Goal: Information Seeking & Learning: Learn about a topic

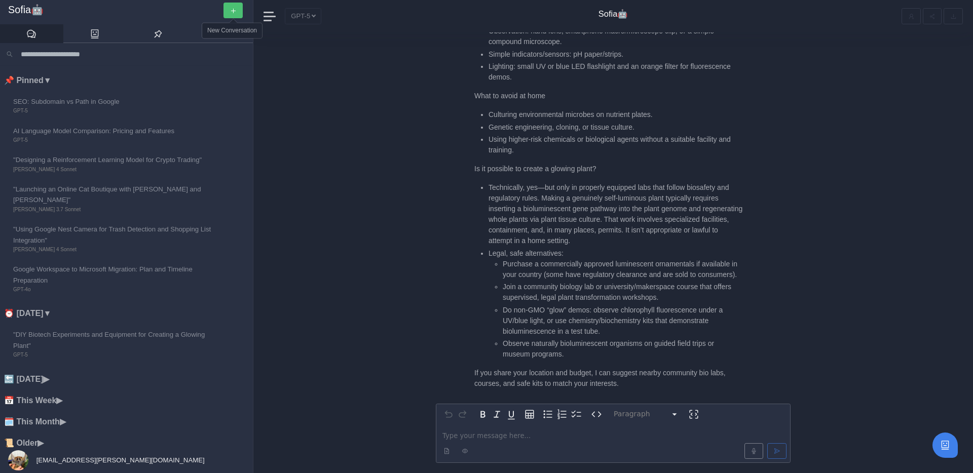
click at [233, 12] on icon "button" at bounding box center [233, 11] width 7 height 7
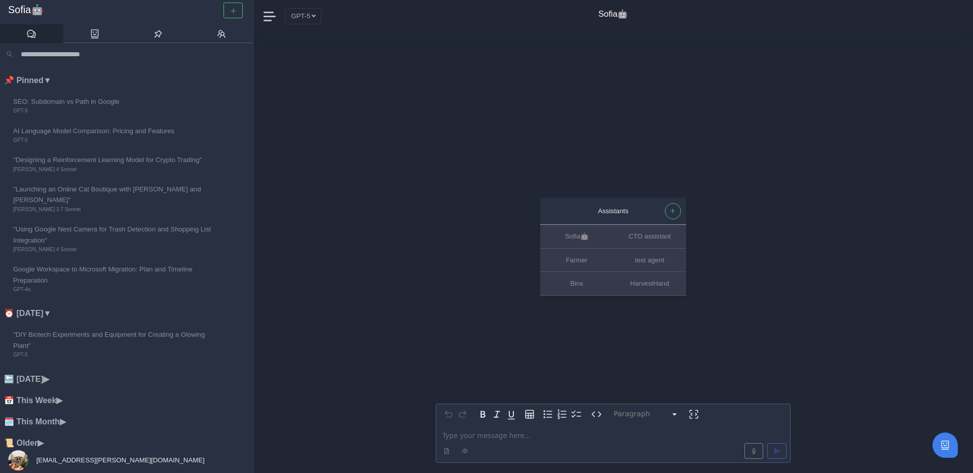
click at [463, 440] on p "editable markdown" at bounding box center [613, 436] width 342 height 11
click at [439, 255] on div "Assistants Sofia🤖 CTO assistant Farmer test agent Binx HarvestHand Paragraph **…" at bounding box center [613, 252] width 355 height 441
click at [103, 35] on link at bounding box center [94, 33] width 63 height 19
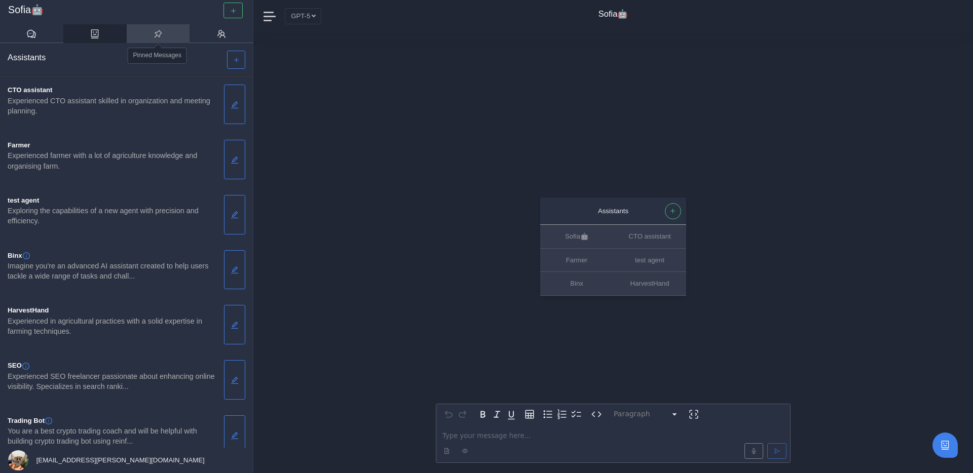
click at [157, 34] on icon at bounding box center [159, 34] width 8 height 8
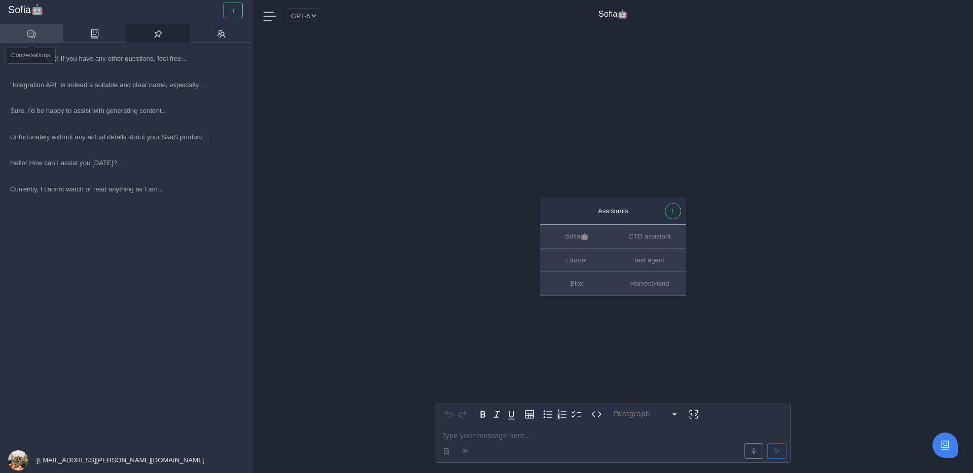
click at [35, 33] on icon at bounding box center [31, 34] width 9 height 8
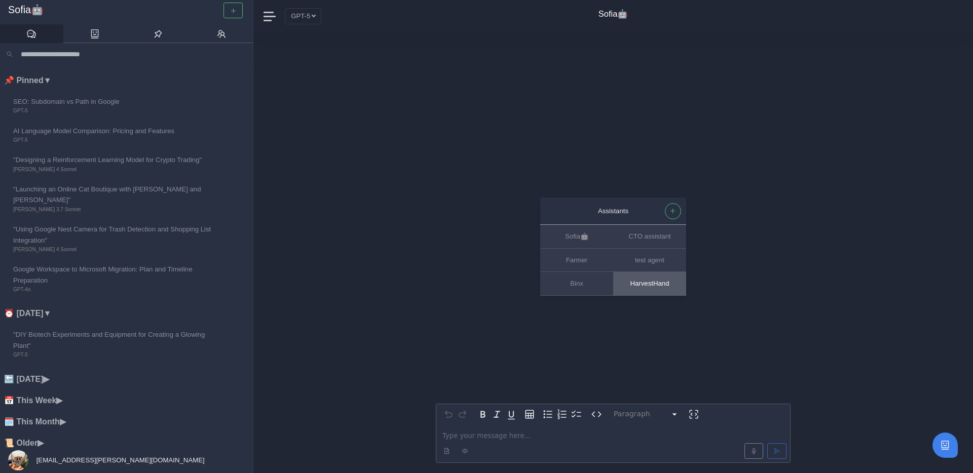
click at [667, 282] on button "HarvestHand" at bounding box center [649, 283] width 73 height 23
click at [577, 282] on button "Binx" at bounding box center [576, 283] width 73 height 23
click at [228, 11] on button "button" at bounding box center [232, 11] width 19 height 16
click at [304, 17] on button "GPT-5" at bounding box center [303, 16] width 36 height 16
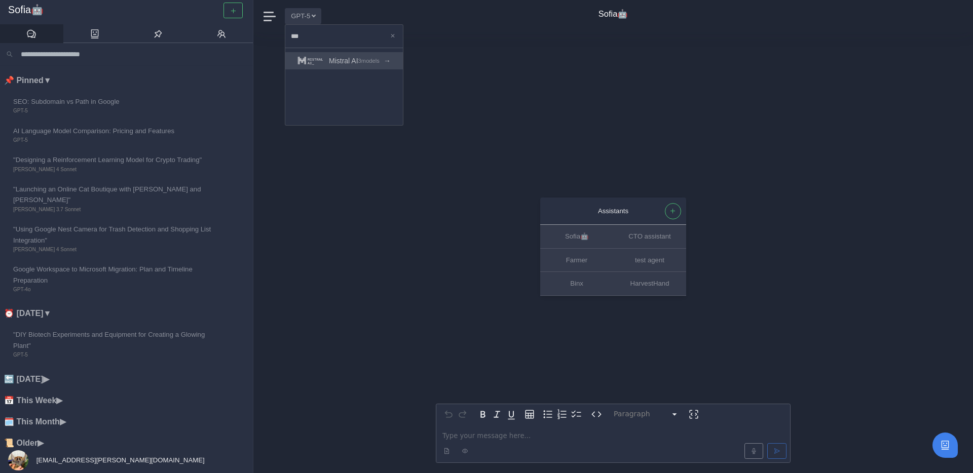
type input "***"
click at [350, 65] on span "Mistral AI" at bounding box center [343, 61] width 29 height 12
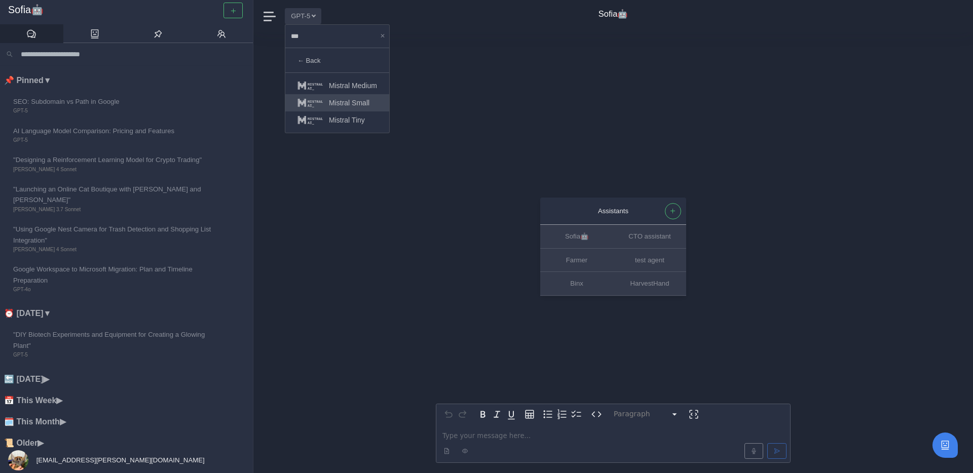
click at [358, 104] on span "Mistral Small" at bounding box center [349, 103] width 41 height 12
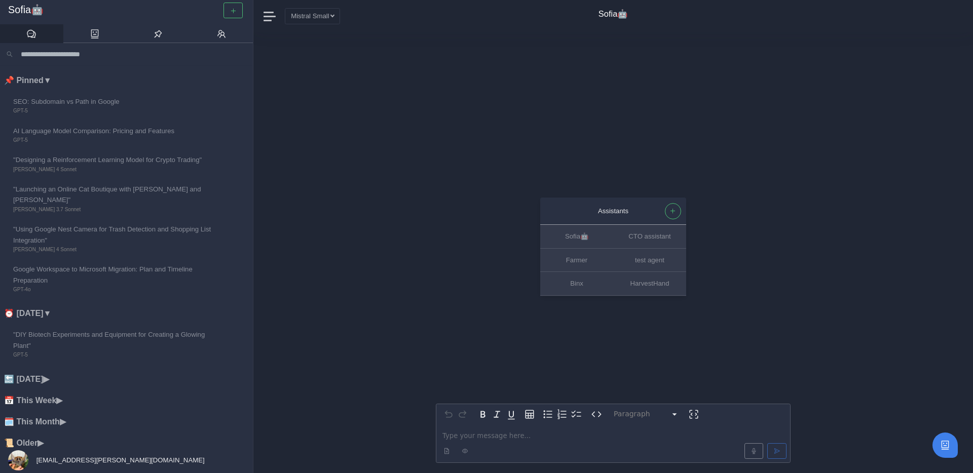
click at [489, 436] on p "editable markdown" at bounding box center [613, 436] width 342 height 11
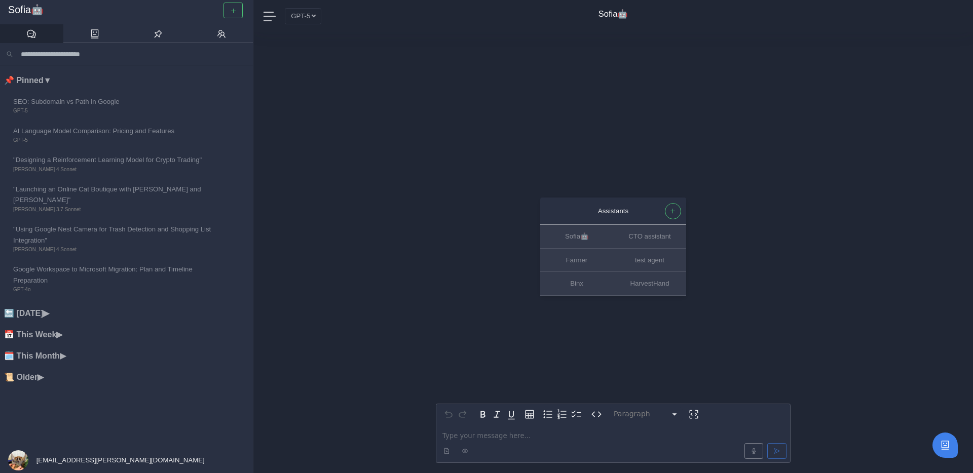
click at [300, 7] on nav "GPT-5 Sofia🤖" at bounding box center [613, 16] width 720 height 32
click at [300, 10] on button "GPT-5" at bounding box center [303, 16] width 36 height 16
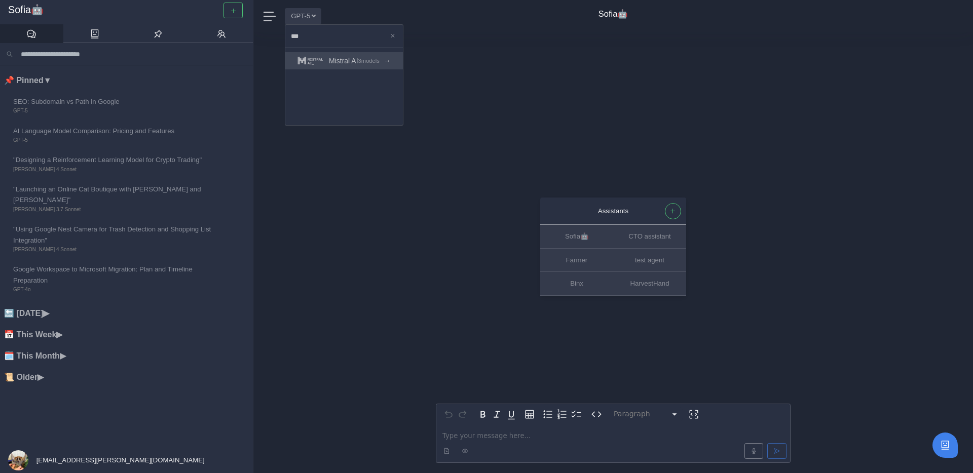
type input "***"
click at [325, 57] on div "Mistral AI" at bounding box center [327, 61] width 61 height 12
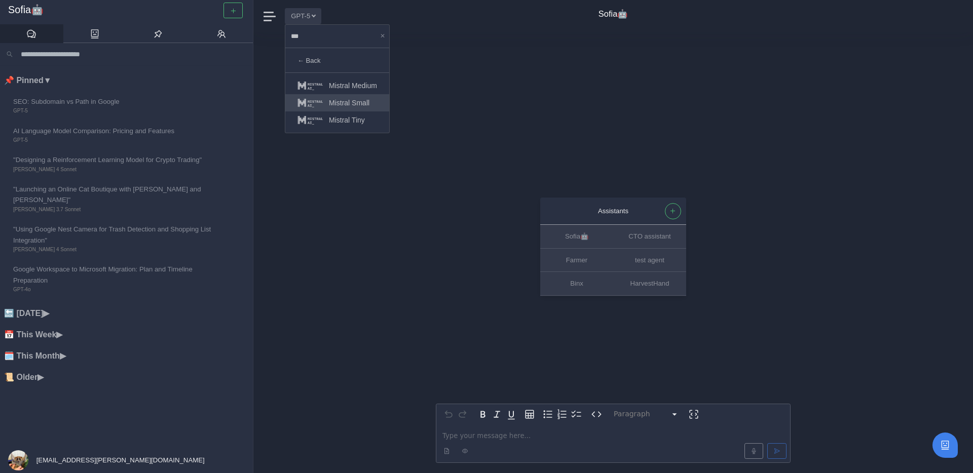
click at [344, 104] on span "Mistral Small" at bounding box center [349, 103] width 41 height 12
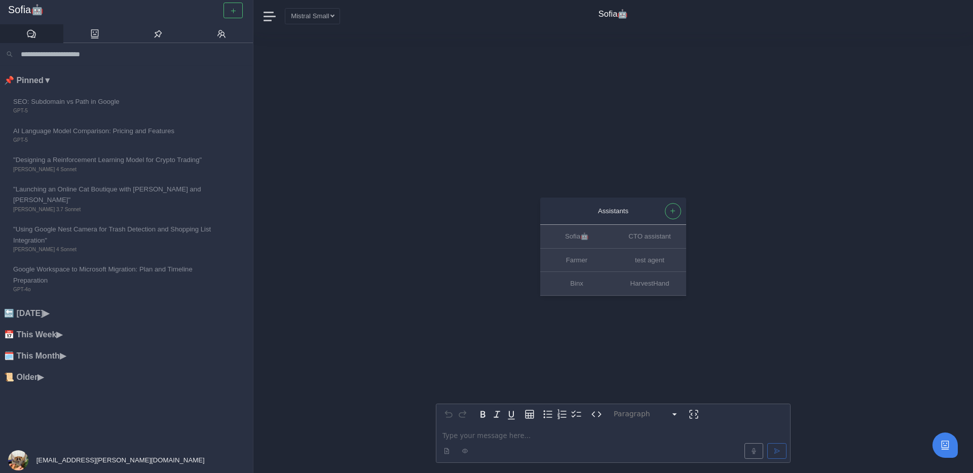
click at [452, 436] on p "editable markdown" at bounding box center [613, 436] width 342 height 11
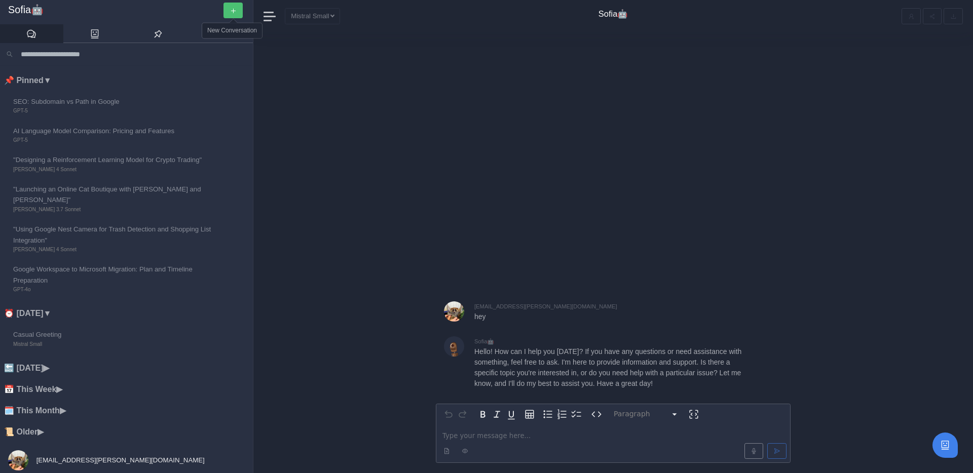
click at [234, 16] on button "button" at bounding box center [232, 11] width 19 height 16
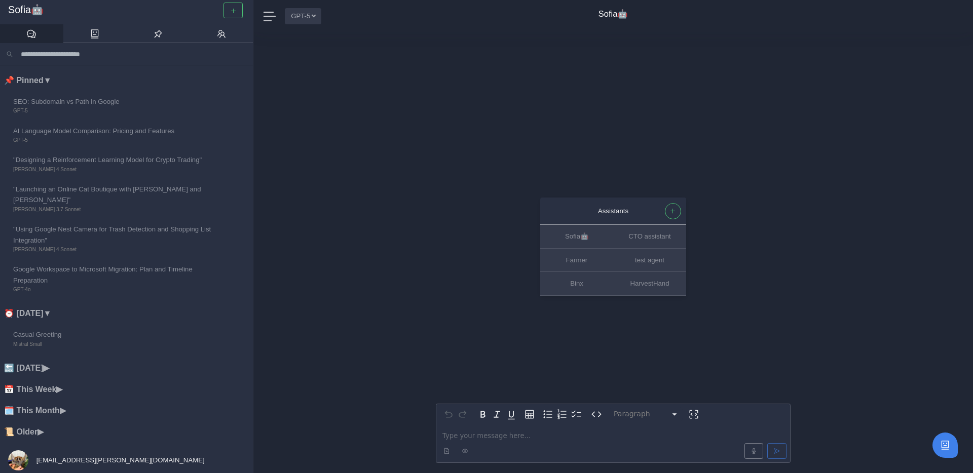
click at [301, 16] on button "GPT-5" at bounding box center [303, 16] width 36 height 16
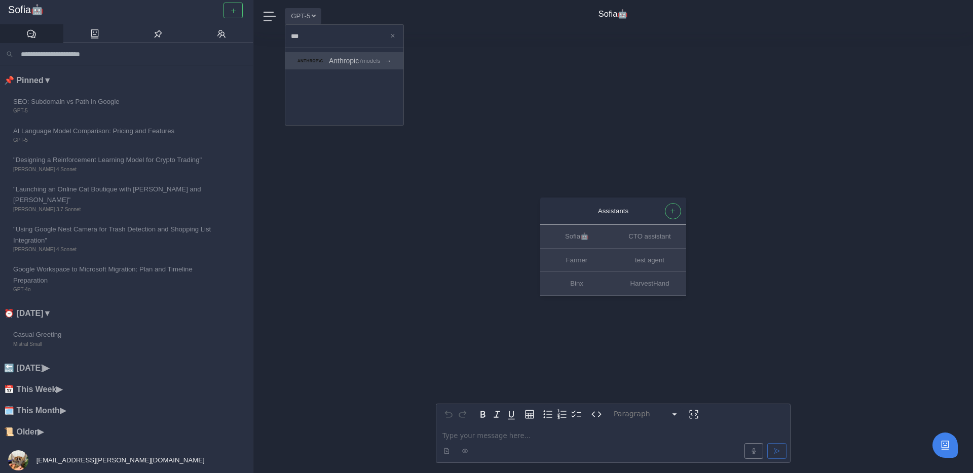
type input "***"
click at [368, 66] on link "Anthropic 7 models →" at bounding box center [344, 60] width 118 height 17
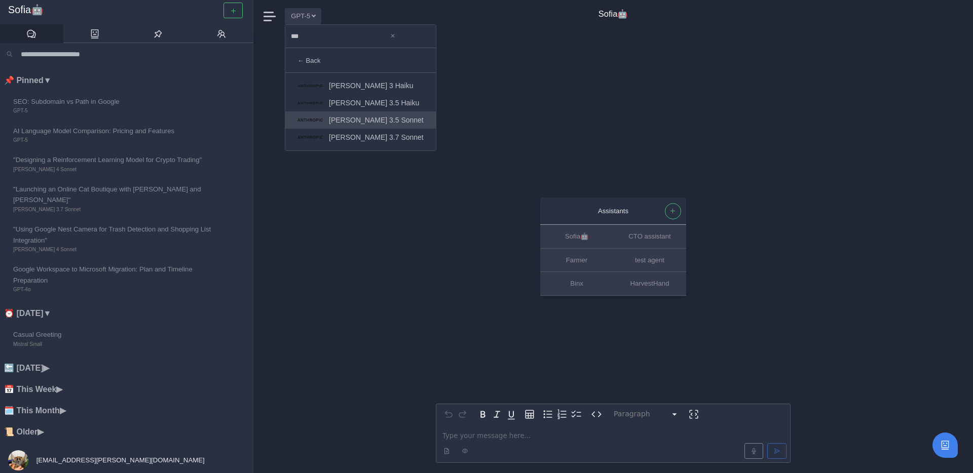
scroll to position [51, 0]
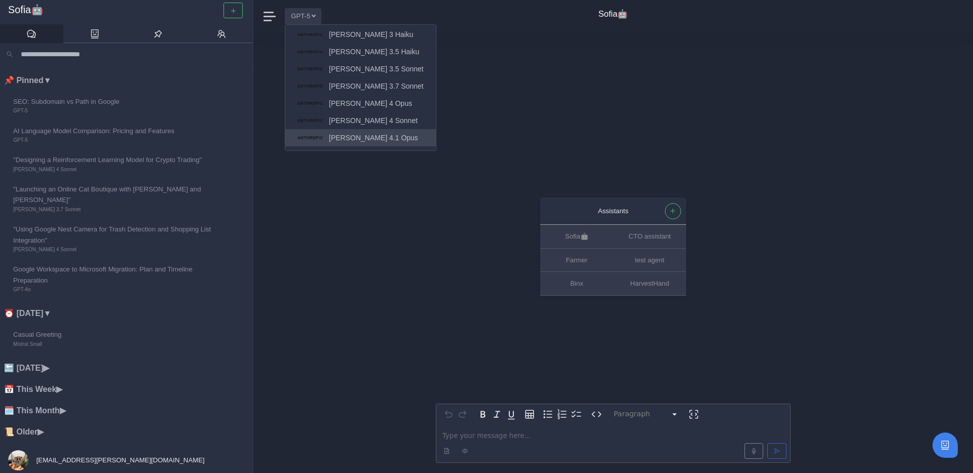
click at [385, 139] on link "Claude 4.1 Opus" at bounding box center [360, 137] width 150 height 17
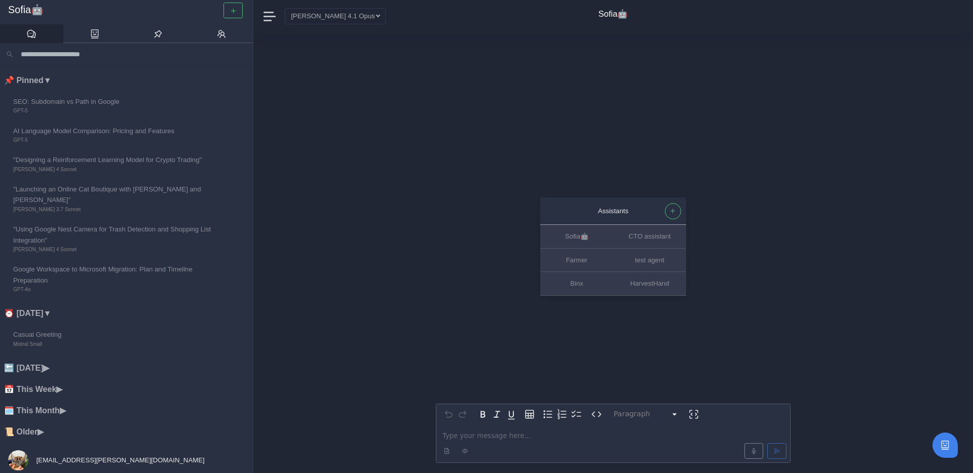
click at [510, 440] on p "editable markdown" at bounding box center [613, 436] width 342 height 11
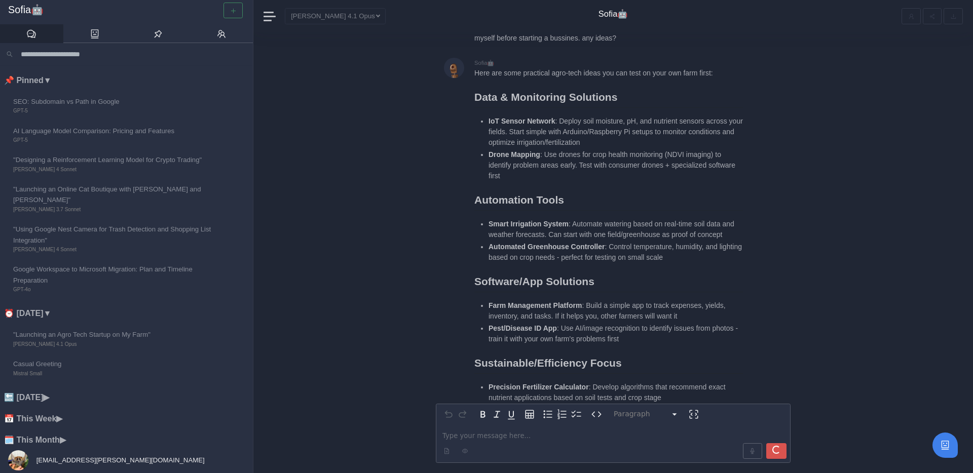
scroll to position [-110, 0]
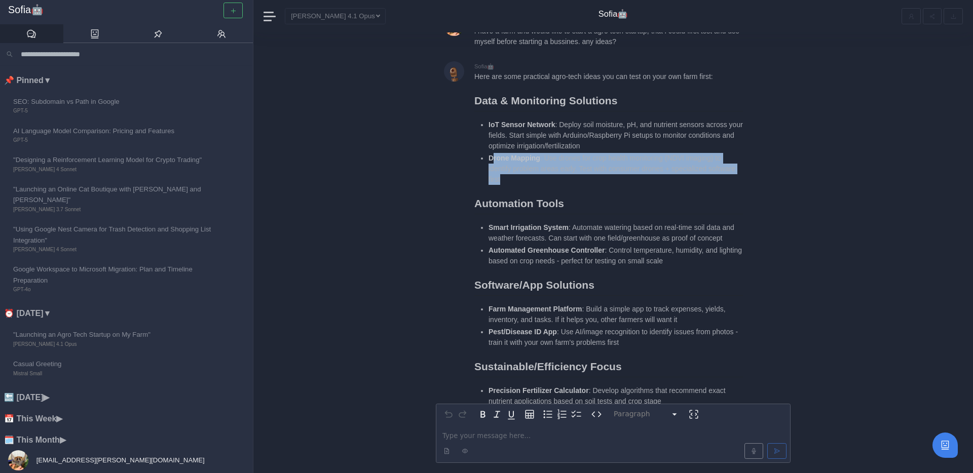
drag, startPoint x: 491, startPoint y: 159, endPoint x: 569, endPoint y: 178, distance: 80.4
click at [569, 178] on li "Drone Mapping : Use drones for crop health monitoring (NDVI imaging) to identif…" at bounding box center [615, 169] width 254 height 32
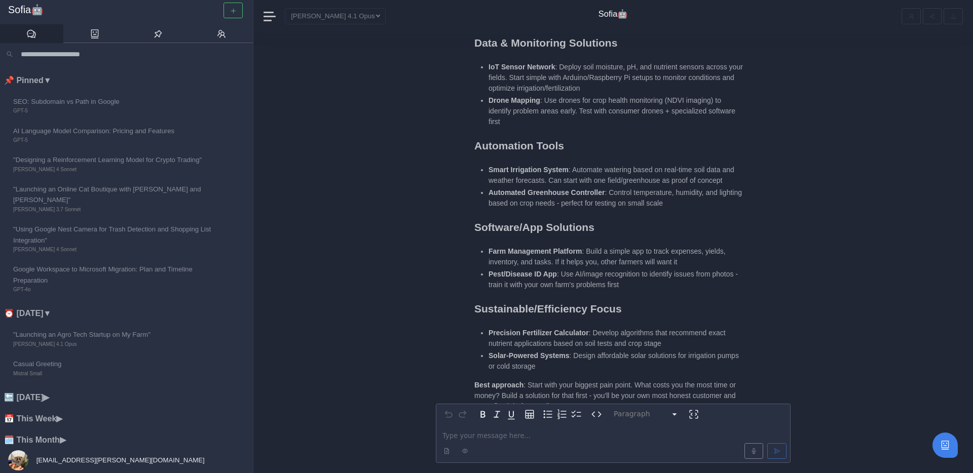
scroll to position [-51, 0]
drag, startPoint x: 548, startPoint y: 177, endPoint x: 629, endPoint y: 178, distance: 80.6
click at [629, 178] on li "Smart Irrigation System : Automate watering based on real-time soil data and we…" at bounding box center [615, 174] width 254 height 21
drag, startPoint x: 490, startPoint y: 193, endPoint x: 590, endPoint y: 204, distance: 100.9
click at [590, 204] on li "Automated Greenhouse Controller : Control temperature, humidity, and lighting b…" at bounding box center [615, 196] width 254 height 21
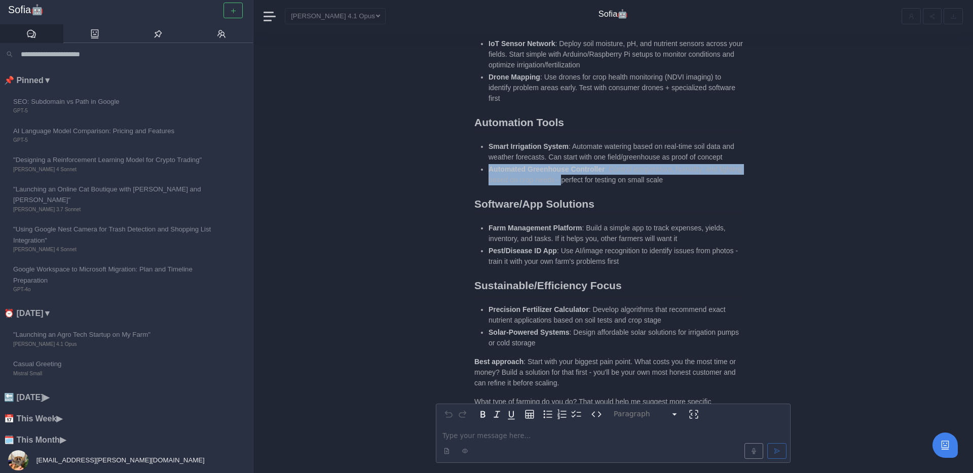
scroll to position [0, 0]
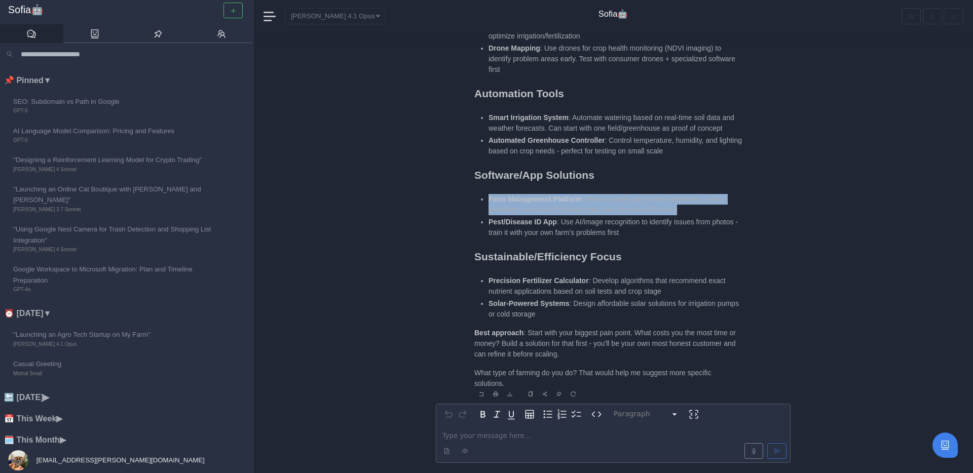
drag, startPoint x: 484, startPoint y: 201, endPoint x: 701, endPoint y: 207, distance: 217.0
click at [702, 207] on ul "Farm Management Platform : Build a simple app to track expenses, yields, invent…" at bounding box center [608, 216] width 269 height 45
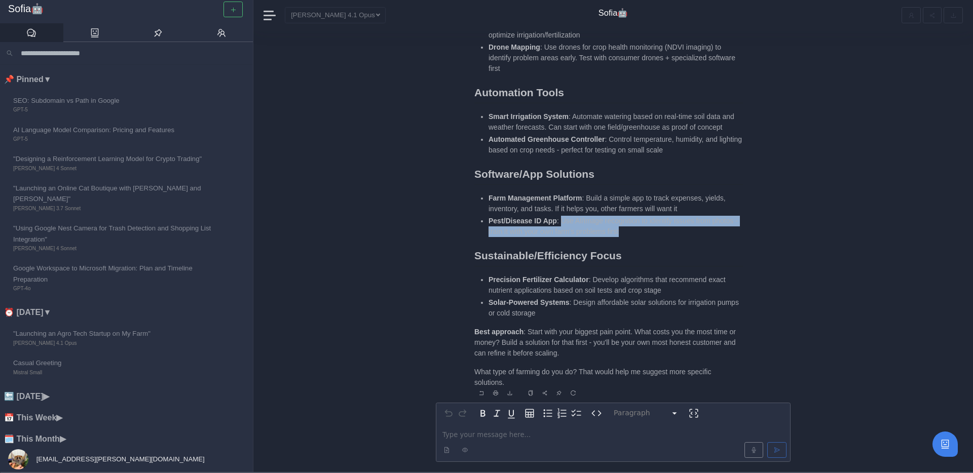
drag, startPoint x: 563, startPoint y: 221, endPoint x: 645, endPoint y: 236, distance: 82.9
click at [646, 237] on div "Here are some practical agro-tech ideas you can test on your own farm first: Da…" at bounding box center [608, 174] width 269 height 428
click at [645, 236] on li "Pest/Disease ID App : Use AI/image recognition to identify issues from photos -…" at bounding box center [615, 226] width 254 height 21
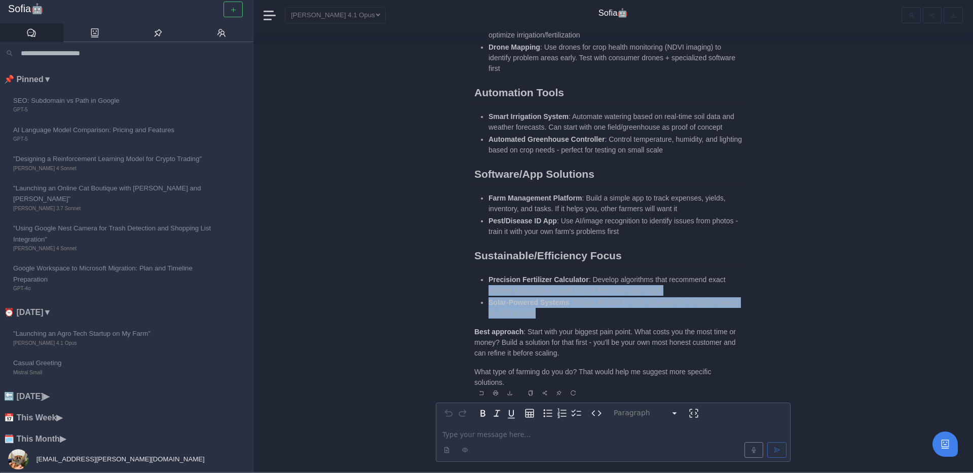
drag, startPoint x: 481, startPoint y: 293, endPoint x: 579, endPoint y: 308, distance: 98.4
click at [579, 308] on ul "Precision Fertilizer Calculator : Develop algorithms that recommend exact nutri…" at bounding box center [608, 297] width 269 height 45
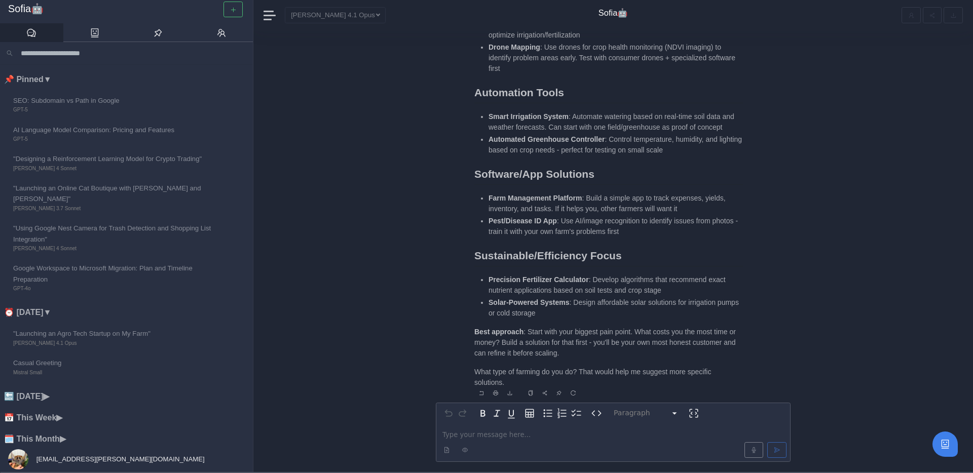
click at [575, 201] on strong "Farm Management Platform" at bounding box center [534, 198] width 93 height 8
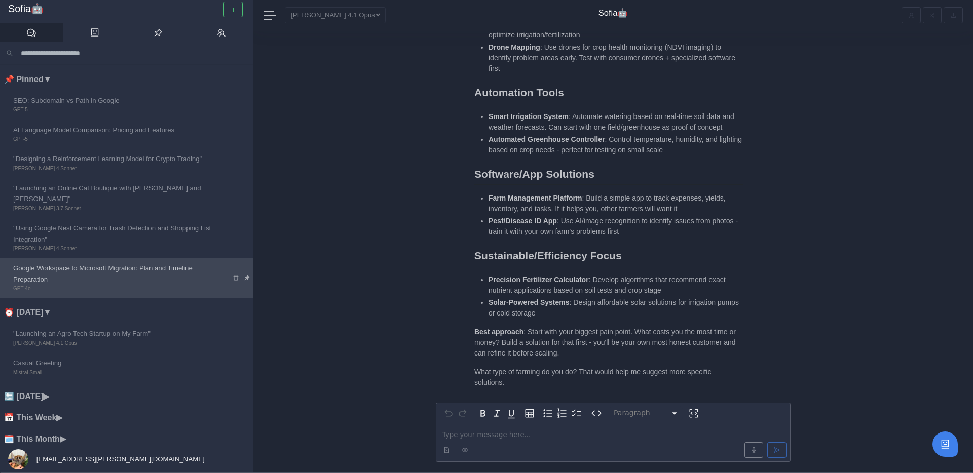
scroll to position [17, 0]
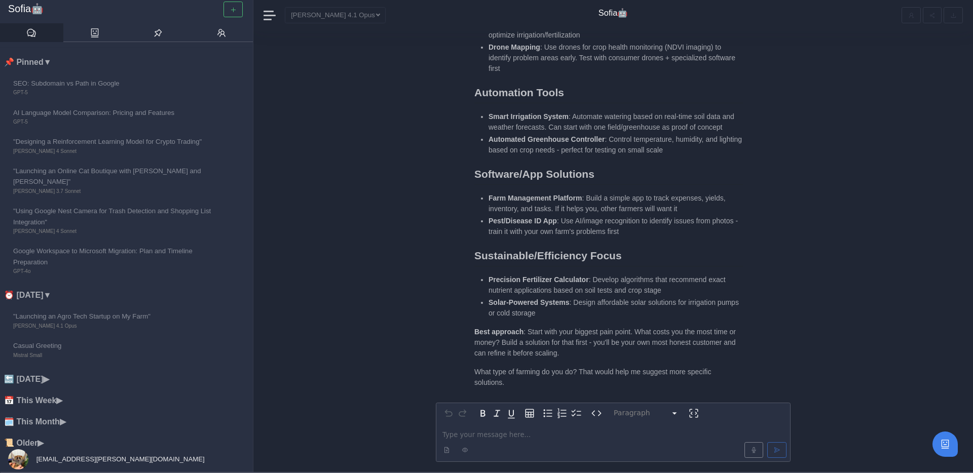
click at [45, 373] on li "🔙 Yesterday ▶" at bounding box center [128, 379] width 249 height 13
click at [45, 373] on li "🔙 Yesterday ▼" at bounding box center [128, 379] width 249 height 13
click at [43, 394] on li "📅 This Week ▶" at bounding box center [128, 400] width 249 height 13
click at [43, 394] on li "📅 This Week ▼" at bounding box center [128, 400] width 249 height 13
click at [41, 416] on li "🗓️ This Month ▶" at bounding box center [128, 422] width 249 height 13
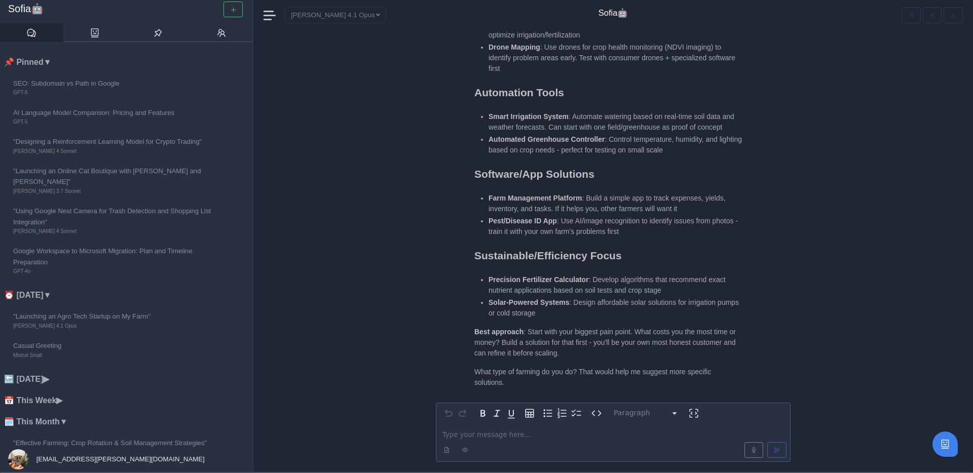
click at [42, 416] on li "🗓️ This Month ▼" at bounding box center [128, 422] width 249 height 13
click at [39, 416] on li "🗓️ This Month ▶" at bounding box center [128, 422] width 249 height 13
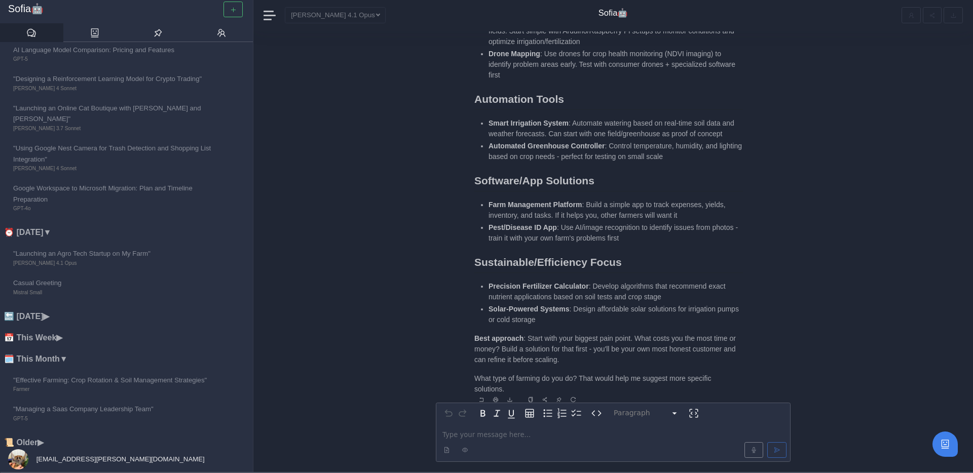
scroll to position [0, 0]
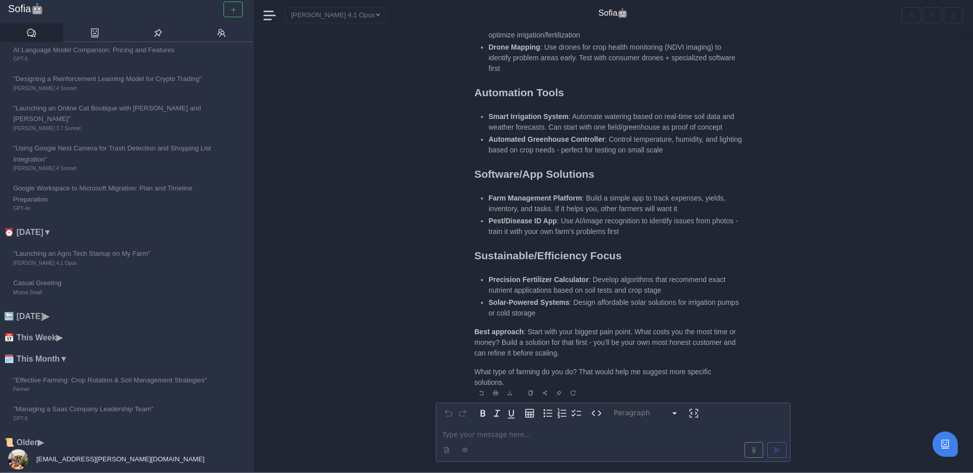
click at [552, 229] on li "Pest/Disease ID App : Use AI/image recognition to identify issues from photos -…" at bounding box center [615, 226] width 254 height 21
